Goal: Find specific page/section: Find specific page/section

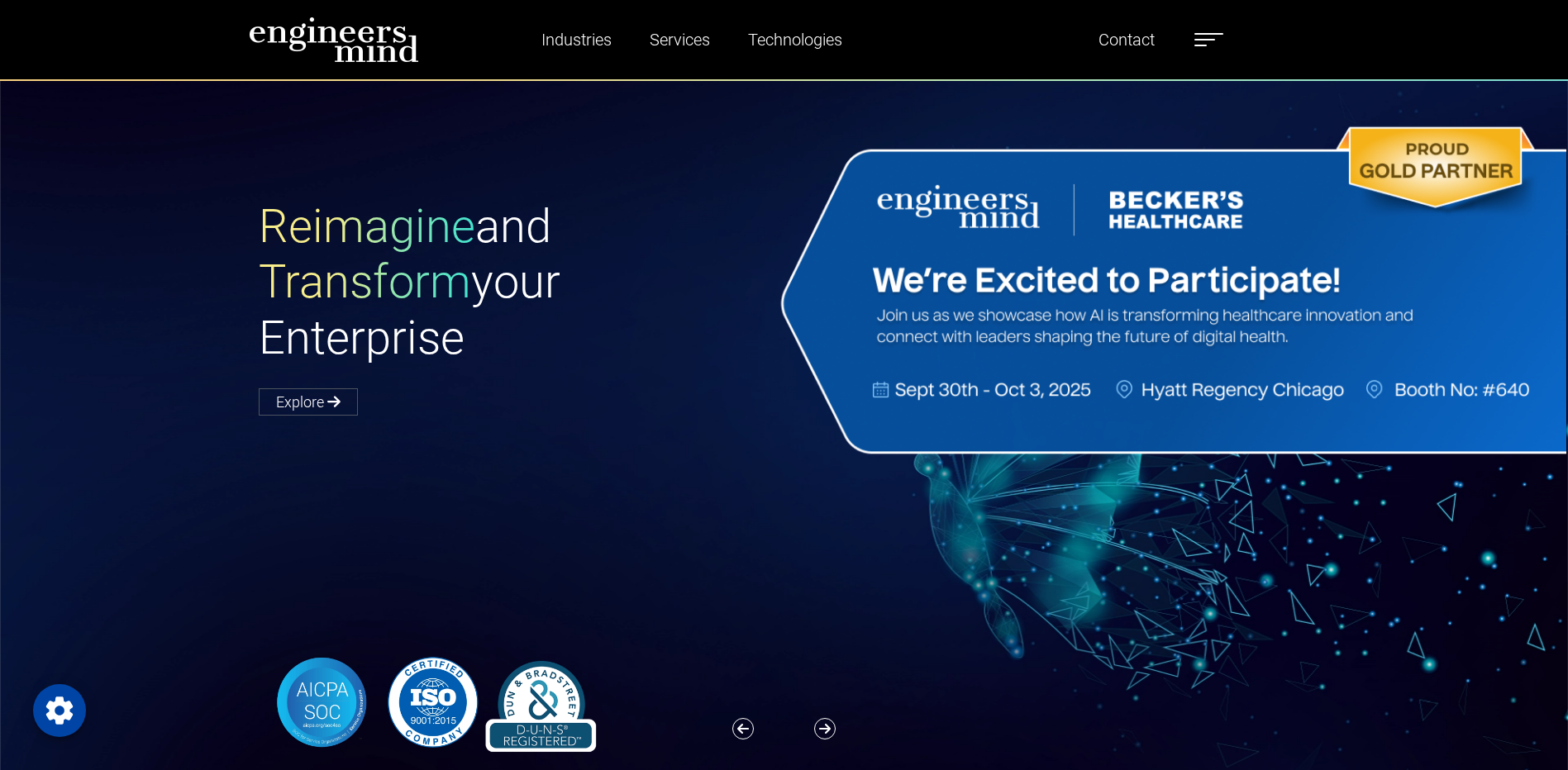
click at [1214, 35] on label at bounding box center [1209, 39] width 29 height 21
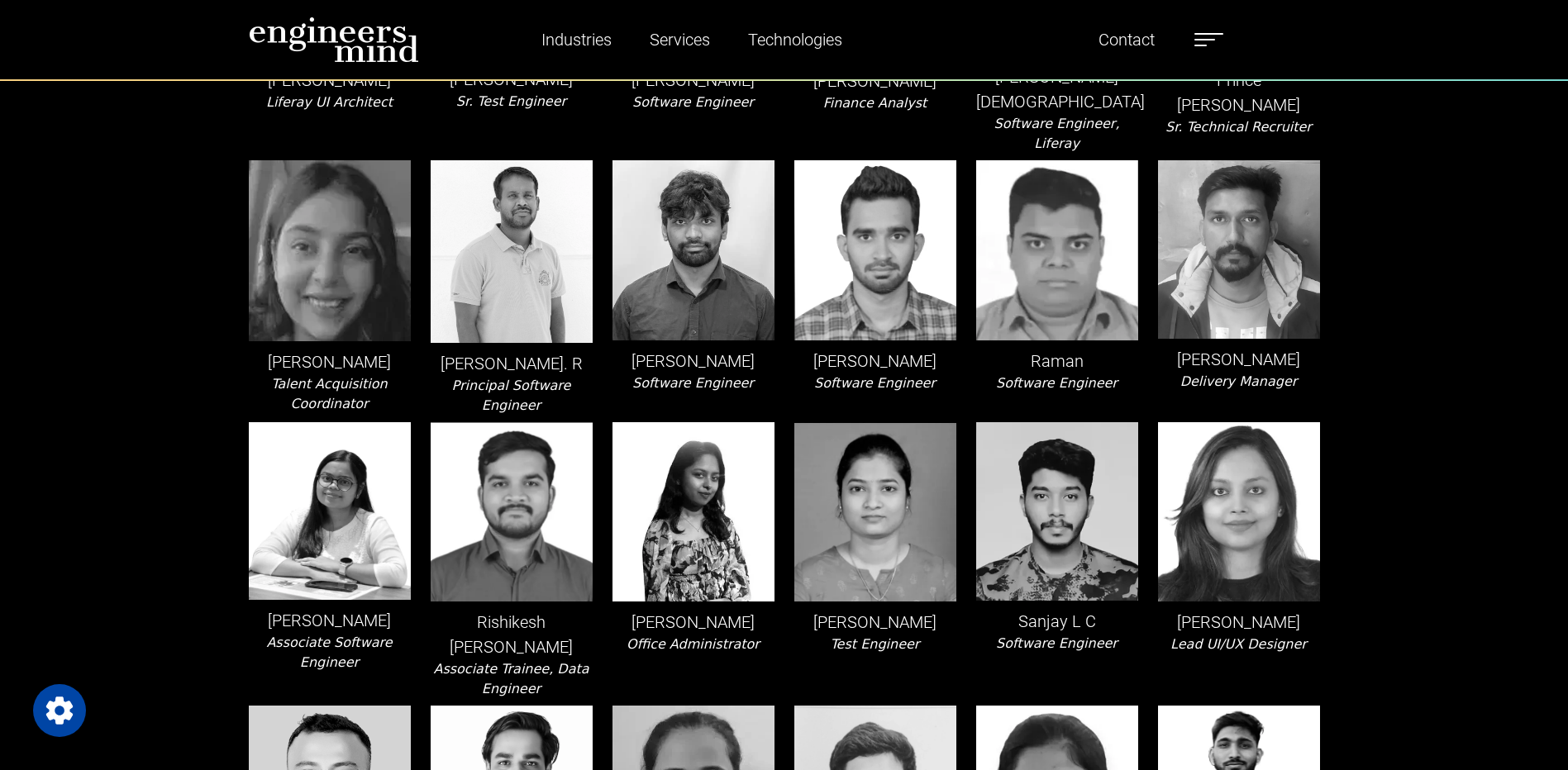
scroll to position [2726, 0]
